Goal: Transaction & Acquisition: Purchase product/service

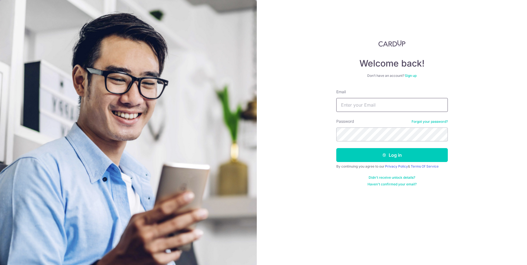
click at [397, 108] on input "Email" at bounding box center [391, 105] width 111 height 14
type input "[EMAIL_ADDRESS][PERSON_NAME][PERSON_NAME][DOMAIN_NAME]"
click at [336, 148] on button "Log in" at bounding box center [391, 155] width 111 height 14
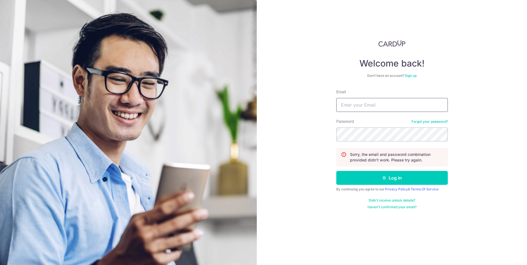
click at [403, 105] on input "Email" at bounding box center [391, 105] width 111 height 14
type input "jonathanalicia1419@gmail.com"
click at [336, 171] on button "Log in" at bounding box center [391, 178] width 111 height 14
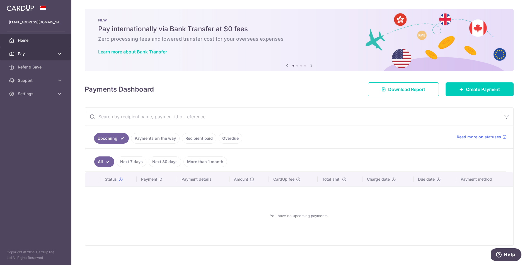
click at [33, 50] on link "Pay" at bounding box center [35, 53] width 71 height 13
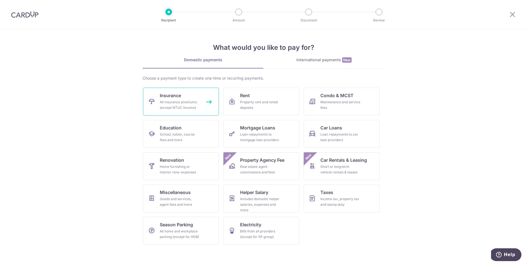
click at [183, 99] on link "Insurance All insurance premiums (except NTUC Income)" at bounding box center [181, 102] width 76 height 28
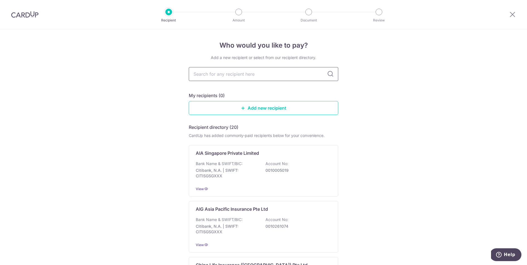
click at [230, 75] on input "text" at bounding box center [263, 74] width 149 height 14
type input "fwd"
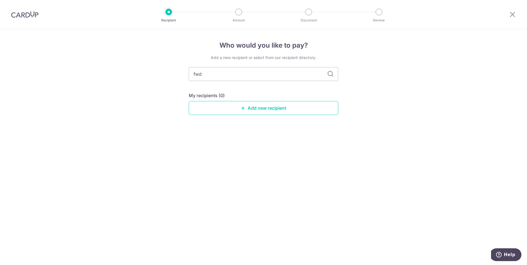
click at [328, 76] on icon at bounding box center [330, 74] width 7 height 7
click at [296, 73] on input "fwd" at bounding box center [263, 74] width 149 height 14
drag, startPoint x: 248, startPoint y: 68, endPoint x: 117, endPoint y: 71, distance: 131.0
click at [202, 72] on input "fwd" at bounding box center [263, 74] width 149 height 14
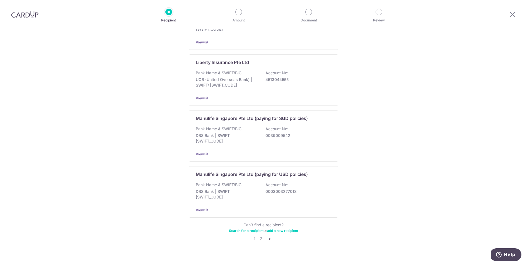
scroll to position [492, 0]
click at [260, 235] on link "2" at bounding box center [261, 238] width 7 height 7
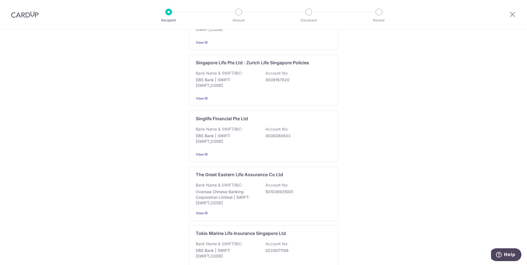
scroll to position [495, 0]
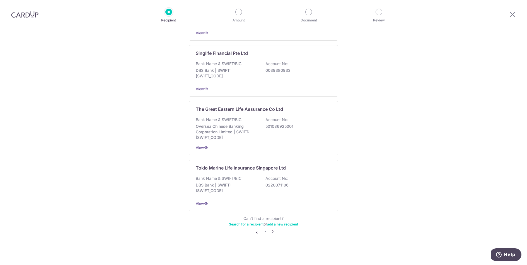
click at [280, 218] on div "Can’t find a recipient? Search for a recipient or add a new recipient" at bounding box center [263, 221] width 149 height 11
click at [278, 222] on link "add a new recipient" at bounding box center [282, 224] width 31 height 4
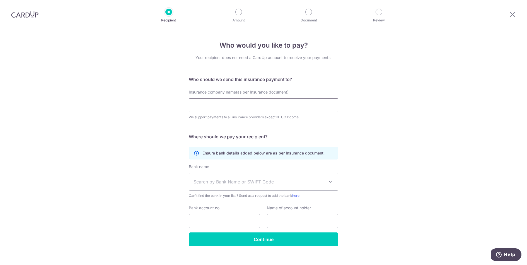
click at [223, 106] on input "Insurance company name(as per Insurance document)" at bounding box center [263, 105] width 149 height 14
type input "FWD Singapore Pte Ltd."
click at [284, 186] on span "Search by Bank Name or SWIFT Code" at bounding box center [263, 181] width 149 height 17
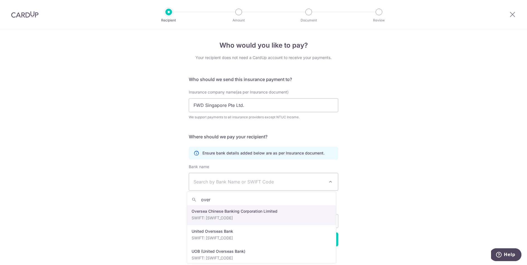
type input "over"
select select "12"
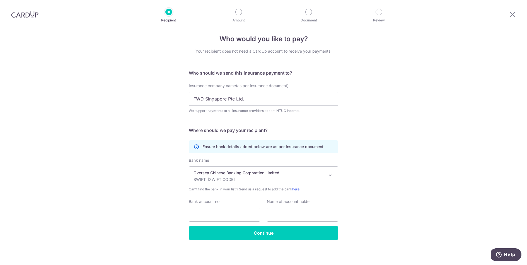
scroll to position [7, 0]
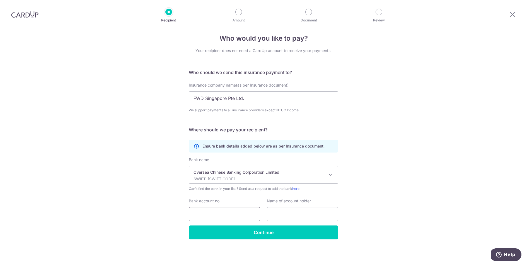
click at [198, 211] on input "Bank account no." at bounding box center [224, 214] width 71 height 14
type input "713-636025-001"
drag, startPoint x: 250, startPoint y: 98, endPoint x: 147, endPoint y: 96, distance: 103.1
click at [147, 96] on div "Who would you like to pay? Your recipient does not need a CardUp account to rec…" at bounding box center [263, 144] width 527 height 244
click at [278, 217] on input "text" at bounding box center [302, 214] width 71 height 14
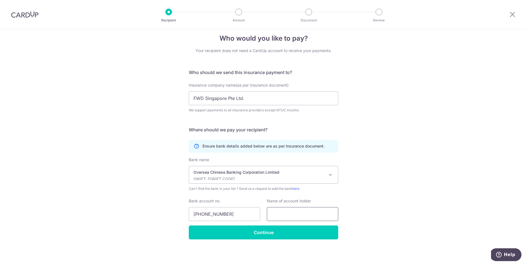
paste input "FWD Singapore Pte Ltd."
click at [310, 214] on input "FWD Singapore Pte Ltd." at bounding box center [302, 214] width 71 height 14
type input "FWD Singapore Pte. Ltd."
drag, startPoint x: 231, startPoint y: 99, endPoint x: 251, endPoint y: 84, distance: 24.7
click at [232, 98] on input "FWD Singapore Pte Ltd." at bounding box center [263, 98] width 149 height 14
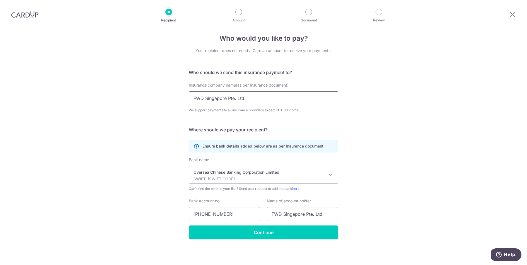
type input "FWD Singapore Pte. Ltd."
click at [279, 230] on input "Continue" at bounding box center [263, 233] width 149 height 14
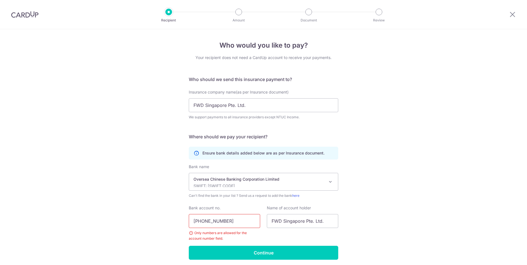
scroll to position [20, 0]
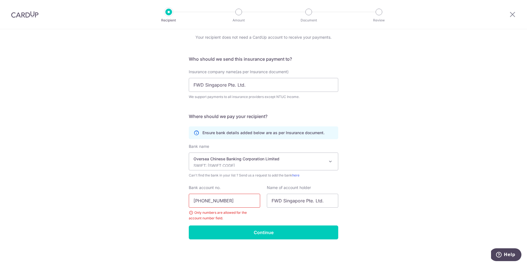
click at [203, 205] on input "713-636025-001" at bounding box center [224, 201] width 71 height 14
type input "713636025001"
click at [266, 233] on input "Continue" at bounding box center [263, 233] width 149 height 14
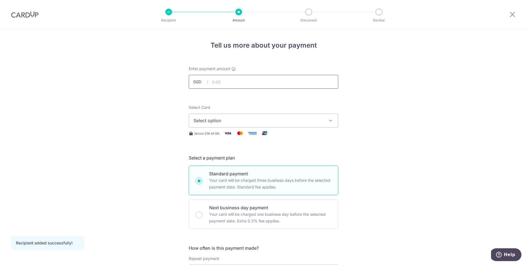
click at [217, 76] on input "text" at bounding box center [263, 82] width 149 height 14
type input "3,454.00"
click at [248, 120] on span "Select option" at bounding box center [258, 120] width 130 height 7
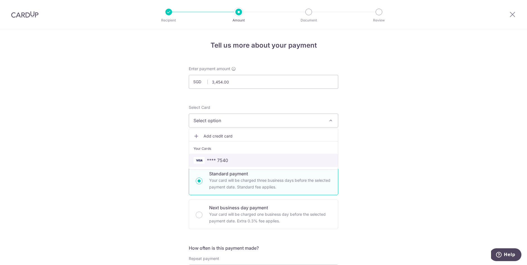
click at [227, 154] on link "**** 7540" at bounding box center [263, 160] width 149 height 13
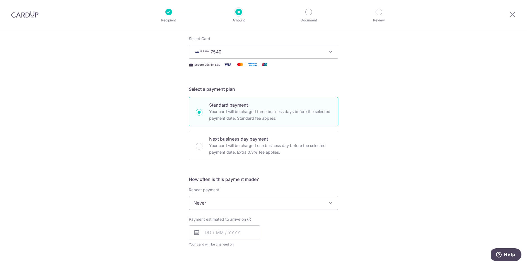
scroll to position [93, 0]
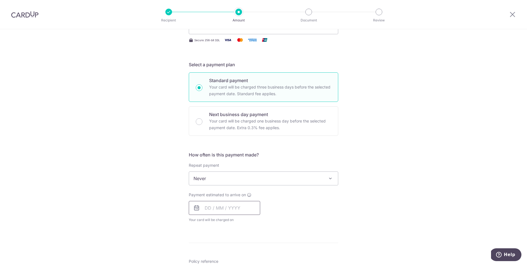
click at [223, 206] on input "text" at bounding box center [224, 208] width 71 height 14
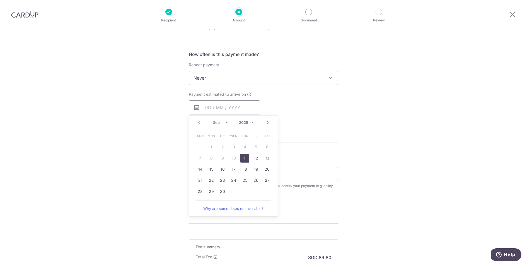
scroll to position [142, 0]
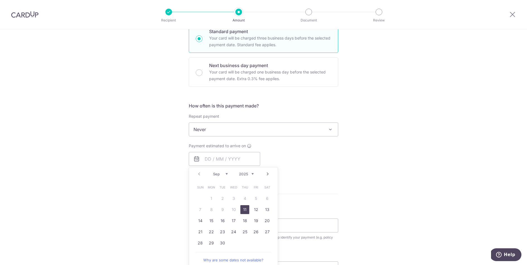
click at [240, 209] on link "11" at bounding box center [244, 209] width 9 height 9
type input "[DATE]"
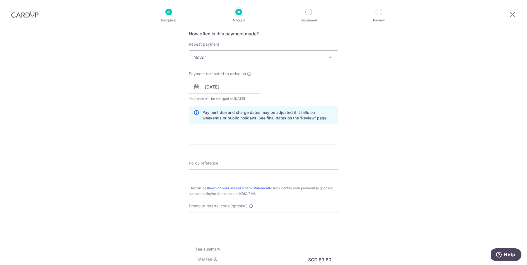
scroll to position [215, 0]
click at [247, 178] on input "Policy reference" at bounding box center [263, 176] width 149 height 14
paste input "80032991"
type input "80032991"
click at [226, 218] on input "Promo or referral code (optional)" at bounding box center [263, 219] width 149 height 14
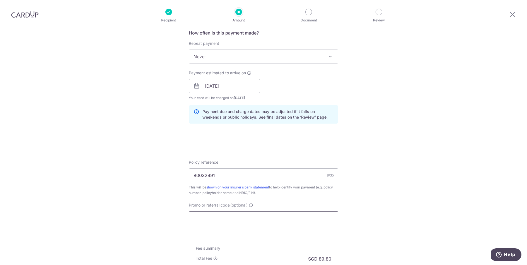
scroll to position [289, 0]
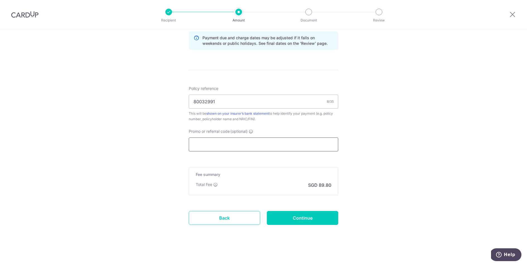
paste input "OCBC90N155"
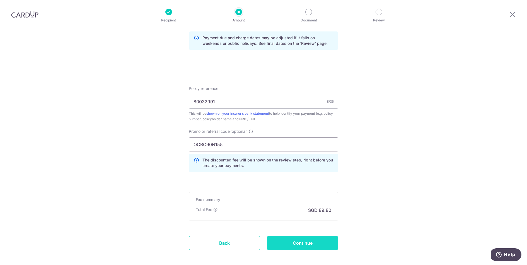
type input "OCBC90N155"
click at [280, 242] on input "Continue" at bounding box center [302, 243] width 71 height 14
type input "Create Schedule"
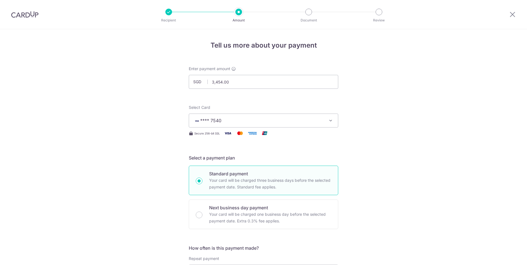
scroll to position [322, 0]
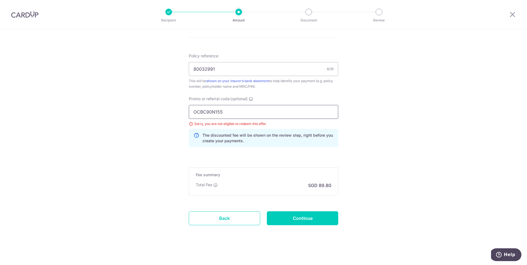
drag, startPoint x: 236, startPoint y: 111, endPoint x: 72, endPoint y: 87, distance: 165.9
type input "\"
